Goal: Entertainment & Leisure: Consume media (video, audio)

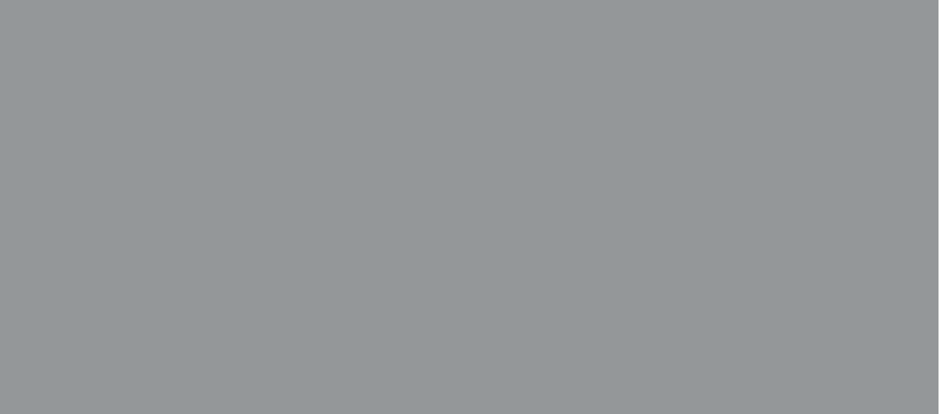
scroll to position [462, 11]
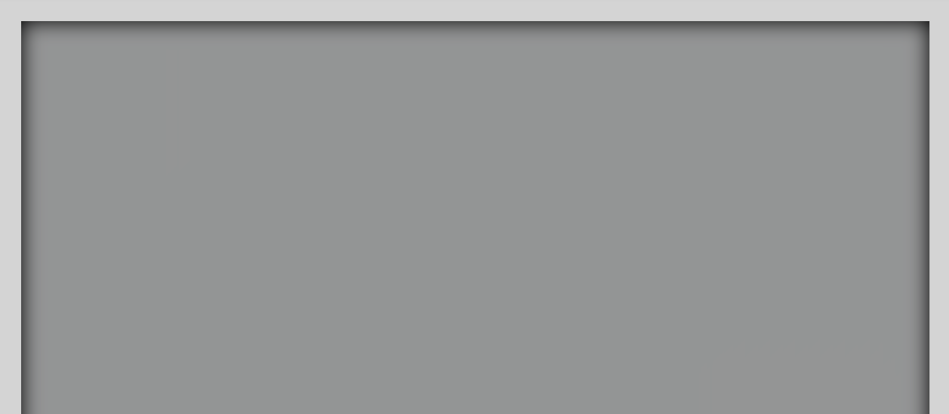
scroll to position [186, 0]
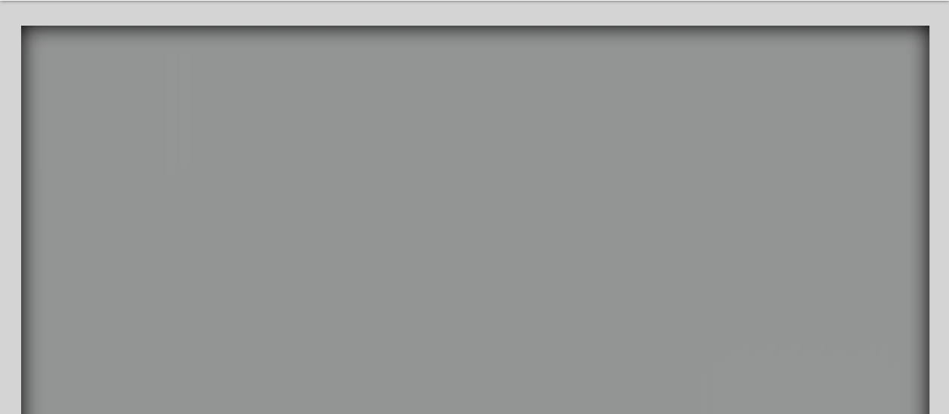
click at [119, 333] on icon "main content" at bounding box center [147, 325] width 59 height 53
click at [106, 298] on video "Your Video Title Video Player" at bounding box center [475, 259] width 908 height 466
click at [109, 317] on video "Your Video Title Video Player" at bounding box center [475, 259] width 908 height 466
click at [109, 310] on video "Your Video Title Video Player" at bounding box center [475, 259] width 908 height 466
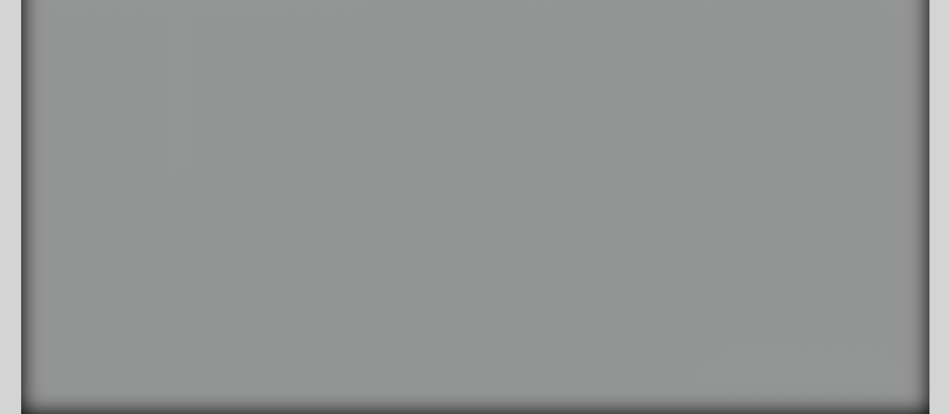
scroll to position [264, 0]
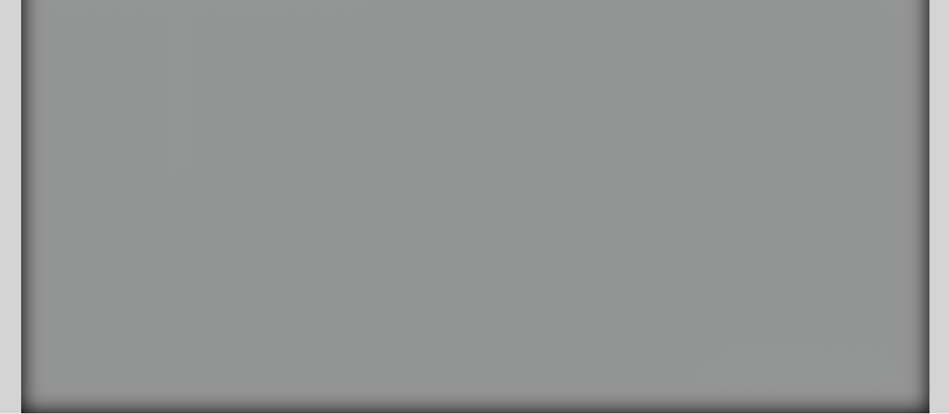
click at [118, 229] on icon "main content" at bounding box center [147, 247] width 59 height 53
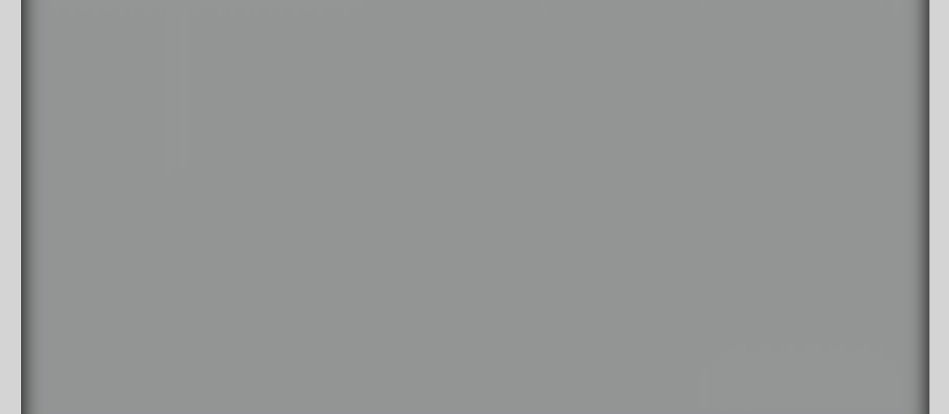
click at [824, 352] on video "Your Video Title Video Player" at bounding box center [475, 205] width 908 height 466
click at [762, 329] on video "Your Video Title Video Player" at bounding box center [475, 205] width 908 height 466
click at [114, 97] on icon "main content" at bounding box center [101, 74] width 137 height 134
click at [432, 203] on video "Your Video Title Video Player" at bounding box center [475, 205] width 908 height 466
click at [429, 189] on video "Your Video Title Video Player" at bounding box center [475, 205] width 908 height 466
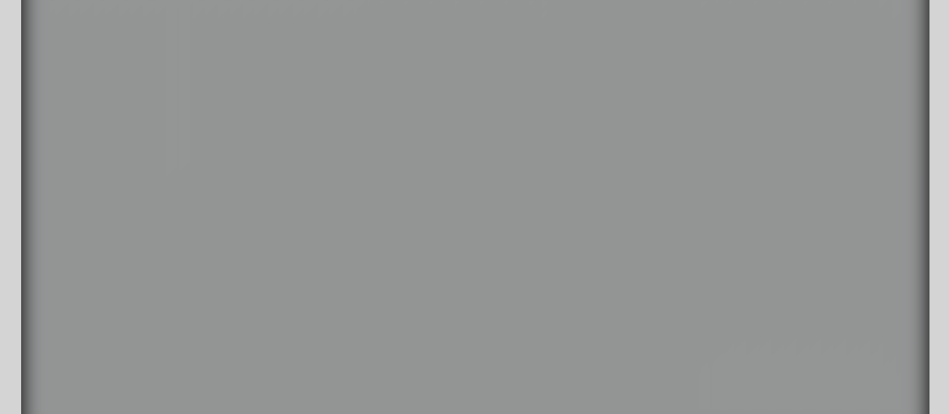
click at [417, 279] on video "Your Video Title Video Player" at bounding box center [475, 205] width 908 height 466
click at [418, 189] on video "Your Video Title Video Player" at bounding box center [475, 205] width 908 height 466
click at [418, 108] on video "Your Video Title Video Player" at bounding box center [475, 205] width 908 height 466
click at [425, 187] on video "Your Video Title Video Player" at bounding box center [475, 205] width 908 height 466
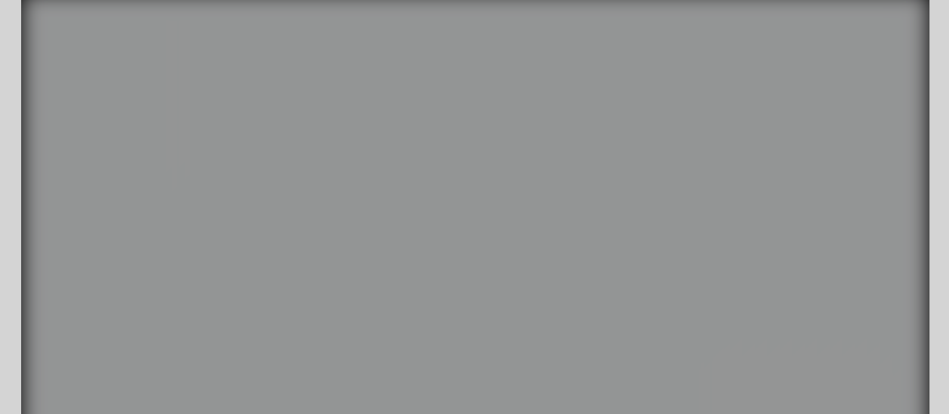
scroll to position [216, 0]
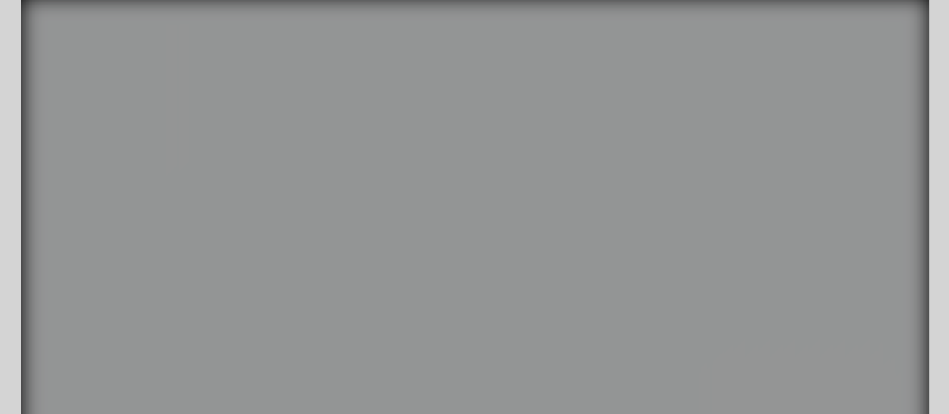
click at [436, 141] on video "Your Video Title Video Player" at bounding box center [475, 229] width 908 height 466
click at [202, 201] on icon "An image of a fish tank that when clicked brings you to a video of a fish tank." at bounding box center [152, 213] width 118 height 49
click at [238, 113] on icon "main content" at bounding box center [230, 104] width 33 height 42
click at [527, 115] on video "Your Video Title Video Player" at bounding box center [475, 229] width 908 height 466
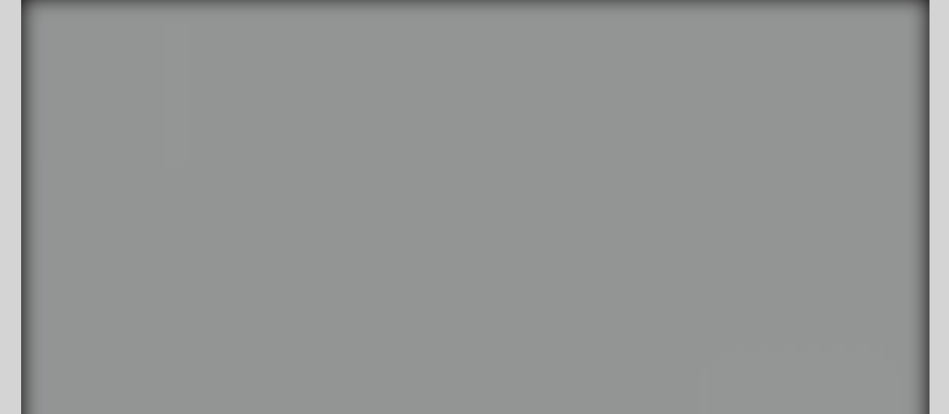
click at [535, 110] on video "Your Video Title Video Player" at bounding box center [475, 229] width 908 height 466
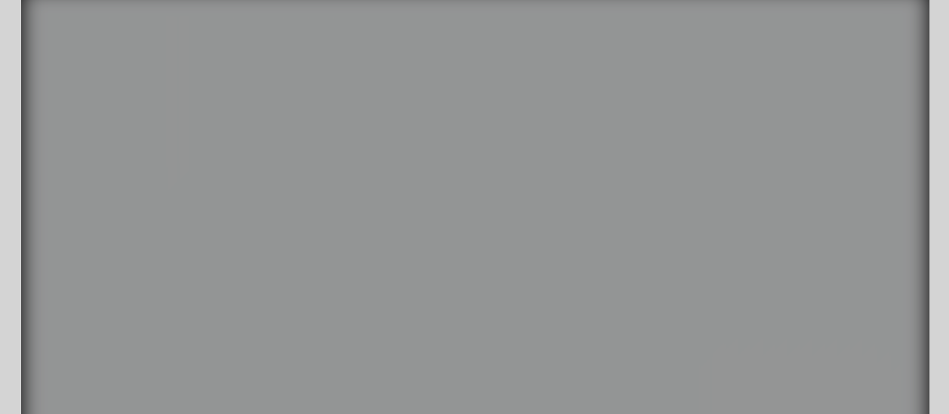
scroll to position [214, 0]
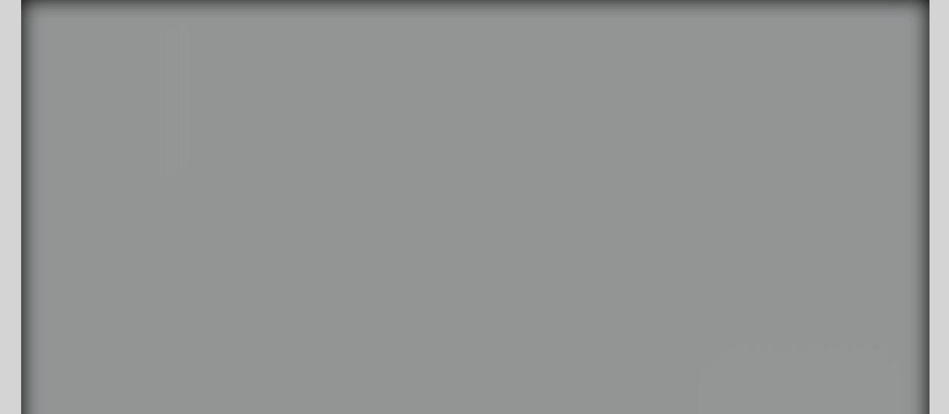
click at [540, 189] on icon "main content" at bounding box center [546, 180] width 60 height 29
click at [534, 125] on video "Your Video Title Video Player" at bounding box center [475, 231] width 908 height 466
click at [528, 186] on icon "main content" at bounding box center [546, 180] width 60 height 29
click at [611, 186] on icon "main content" at bounding box center [614, 177] width 53 height 42
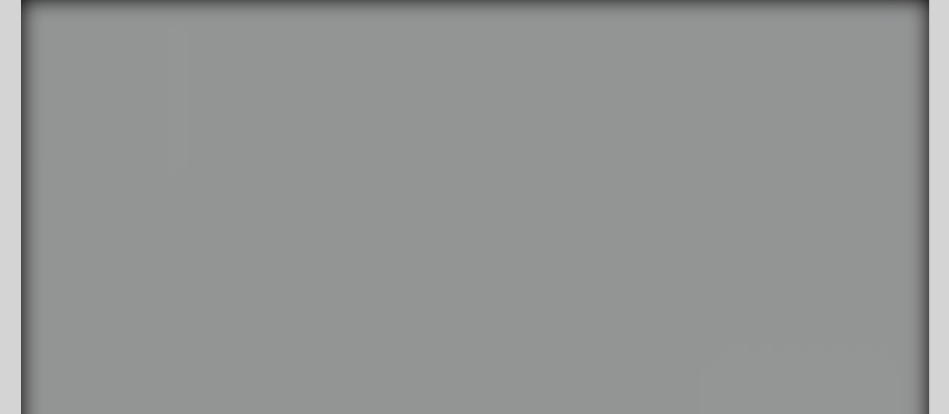
click at [322, 72] on video "Your Video Title Video Player" at bounding box center [475, 231] width 908 height 466
click at [349, 65] on video "Your Video Title Video Player" at bounding box center [475, 231] width 908 height 466
click at [68, 225] on icon "An image of a rain stick that when clicked does nothing" at bounding box center [85, 272] width 48 height 122
click at [207, 217] on icon "An image of a fish tank that when clicked brings you to a video of a fish tank." at bounding box center [152, 216] width 118 height 49
click at [66, 299] on icon "main content" at bounding box center [54, 301] width 44 height 44
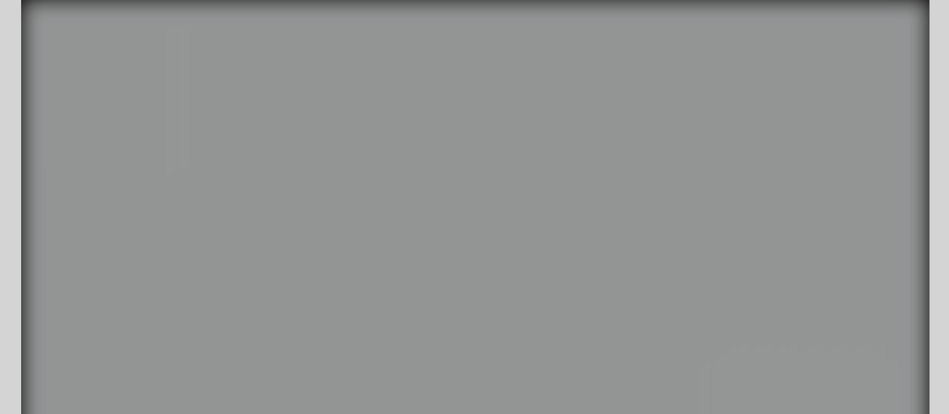
click at [173, 279] on icon "main content" at bounding box center [147, 298] width 59 height 53
